Goal: Transaction & Acquisition: Purchase product/service

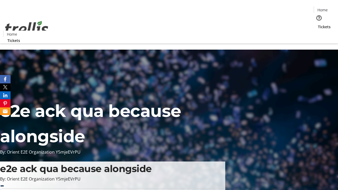
click at [318, 24] on span "Tickets" at bounding box center [324, 27] width 13 height 6
